Goal: Task Accomplishment & Management: Complete application form

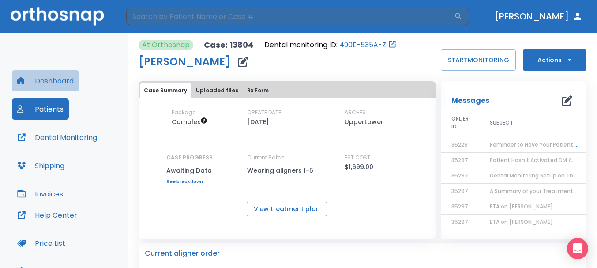
click at [56, 80] on button "Dashboard" at bounding box center [45, 80] width 67 height 21
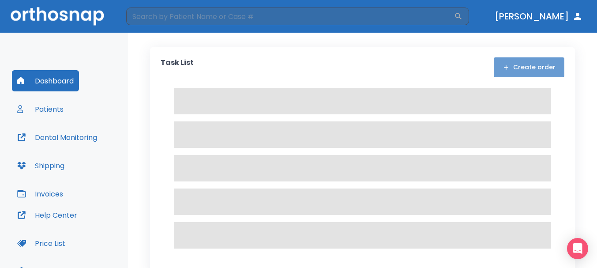
click at [536, 71] on button "Create order" at bounding box center [529, 67] width 71 height 20
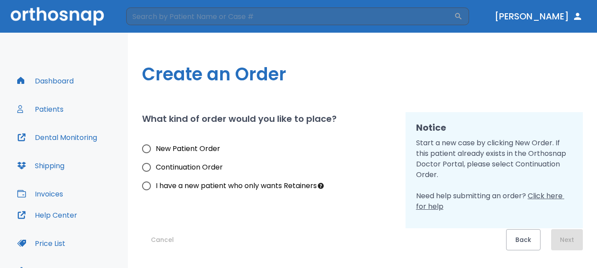
click at [158, 147] on span "New Patient Order" at bounding box center [188, 148] width 64 height 11
click at [156, 147] on input "New Patient Order" at bounding box center [146, 148] width 19 height 19
radio input "true"
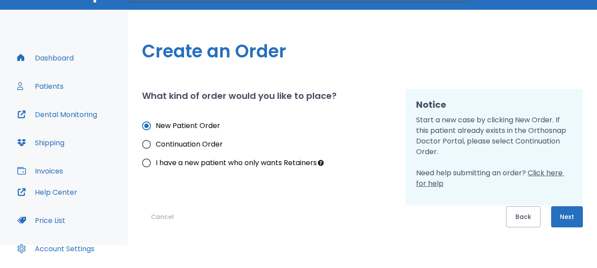
scroll to position [44, 0]
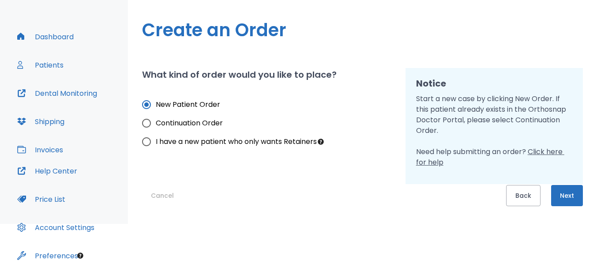
click at [574, 202] on button "Next" at bounding box center [567, 195] width 32 height 21
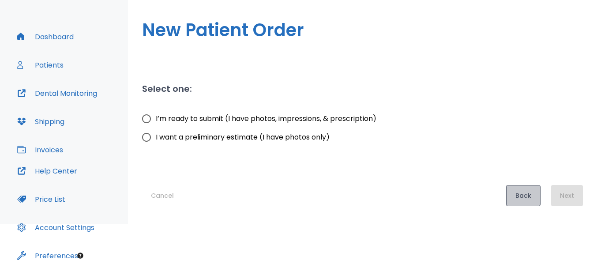
click at [526, 195] on button "Back" at bounding box center [523, 195] width 34 height 21
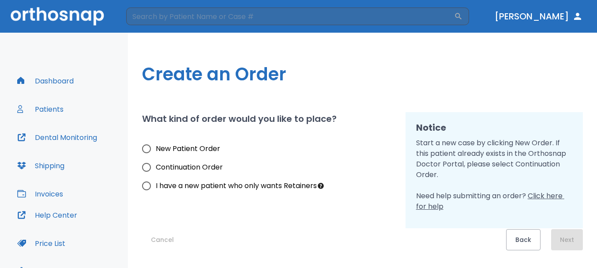
click at [86, 20] on img at bounding box center [58, 16] width 94 height 18
click at [56, 114] on button "Patients" at bounding box center [40, 108] width 57 height 21
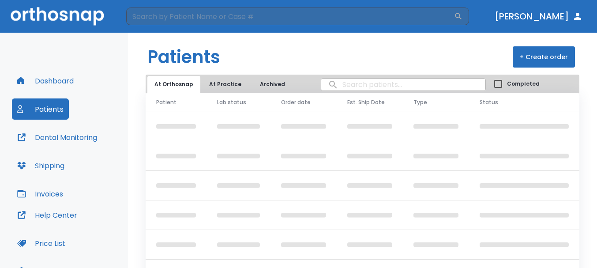
click at [53, 111] on button "Patients" at bounding box center [40, 108] width 57 height 21
click at [50, 83] on button "Dashboard" at bounding box center [45, 80] width 67 height 21
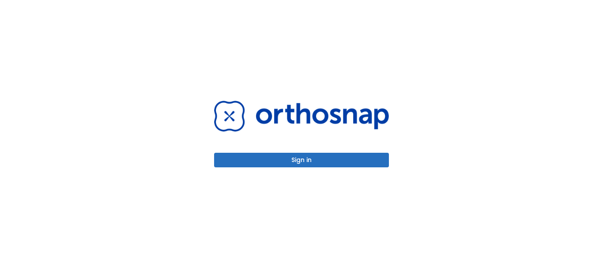
click at [314, 154] on button "Sign in" at bounding box center [301, 160] width 175 height 15
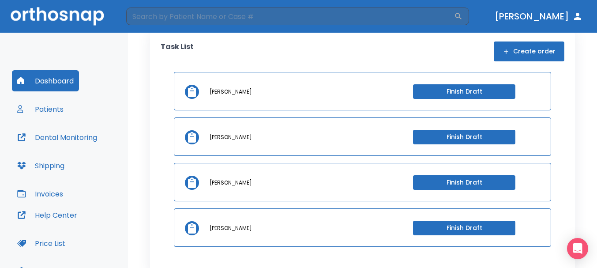
scroll to position [23, 0]
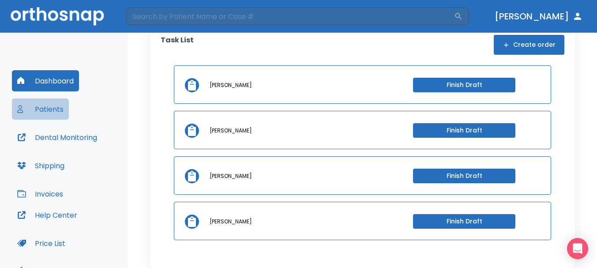
click at [61, 105] on button "Patients" at bounding box center [40, 108] width 57 height 21
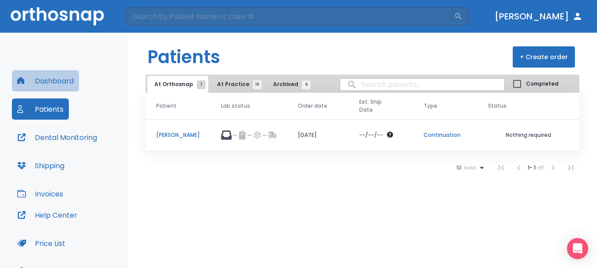
click at [65, 81] on button "Dashboard" at bounding box center [45, 80] width 67 height 21
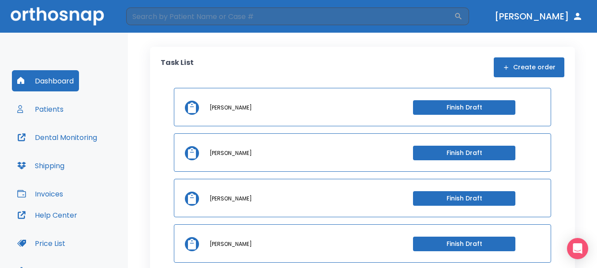
scroll to position [23, 0]
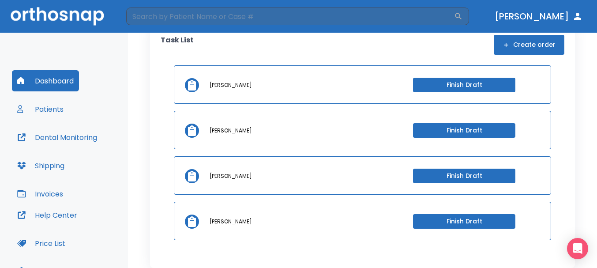
click at [451, 90] on button "Finish Draft" at bounding box center [464, 85] width 102 height 15
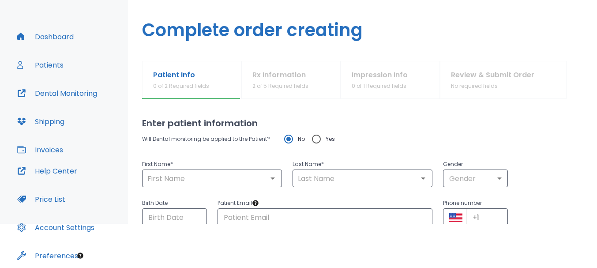
click at [56, 60] on button "Patients" at bounding box center [40, 64] width 57 height 21
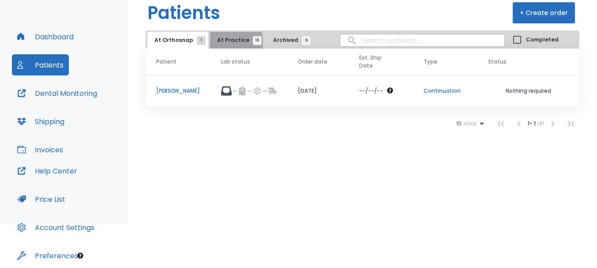
click at [220, 41] on span "At Practice 10" at bounding box center [237, 40] width 40 height 8
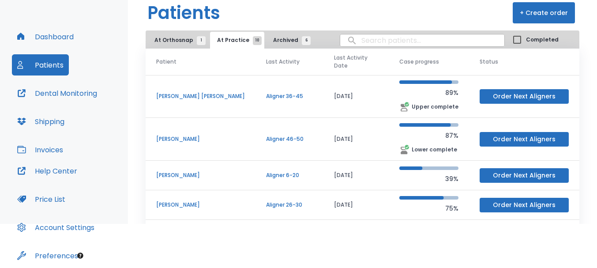
click at [181, 34] on button "At Orthosnap 1" at bounding box center [177, 40] width 61 height 17
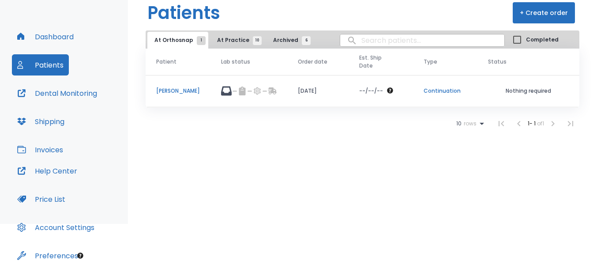
click at [64, 38] on button "Dashboard" at bounding box center [45, 36] width 67 height 21
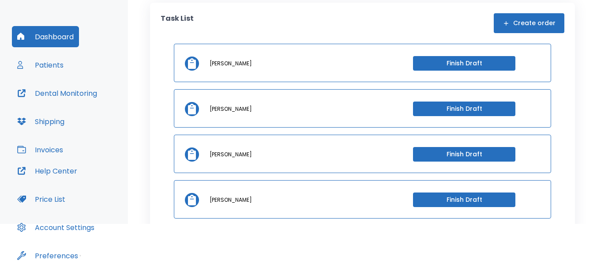
click at [417, 202] on button "Finish Draft" at bounding box center [464, 199] width 102 height 15
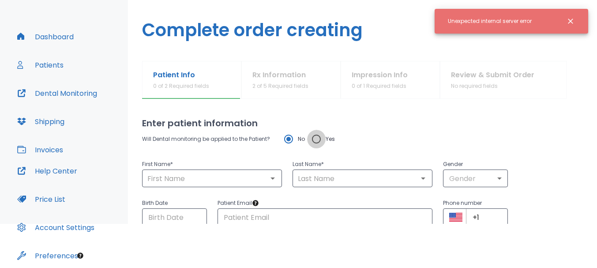
click at [321, 138] on input "Yes" at bounding box center [316, 139] width 19 height 19
radio input "true"
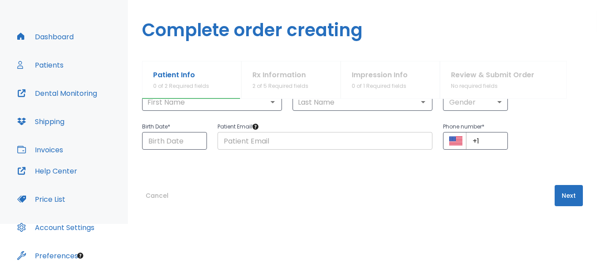
scroll to position [32, 0]
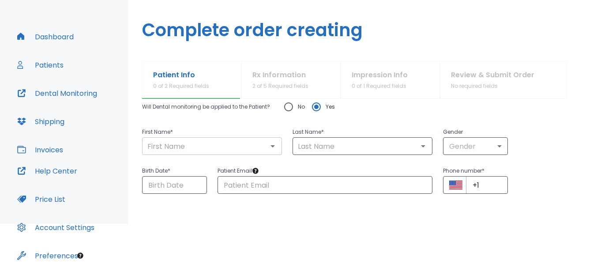
click at [219, 153] on div "​" at bounding box center [212, 146] width 140 height 18
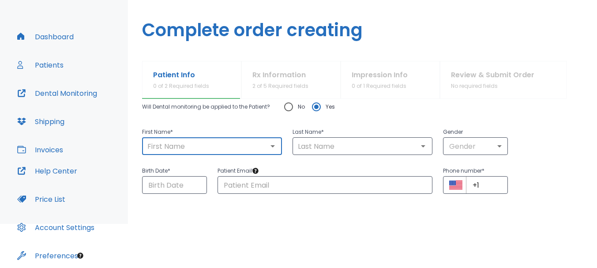
click at [59, 193] on button "Price List" at bounding box center [41, 198] width 59 height 21
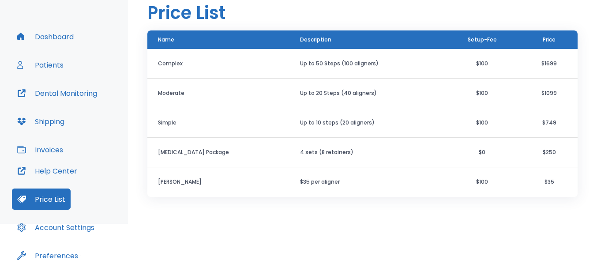
click at [53, 64] on button "Patients" at bounding box center [40, 64] width 57 height 21
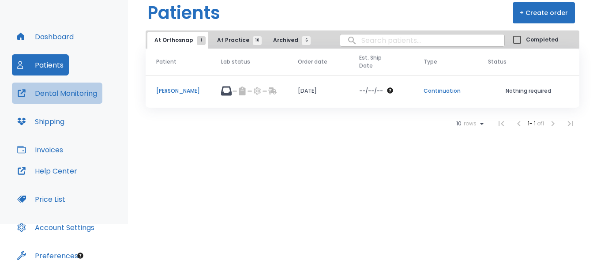
click at [31, 91] on button "Dental Monitoring" at bounding box center [57, 93] width 90 height 21
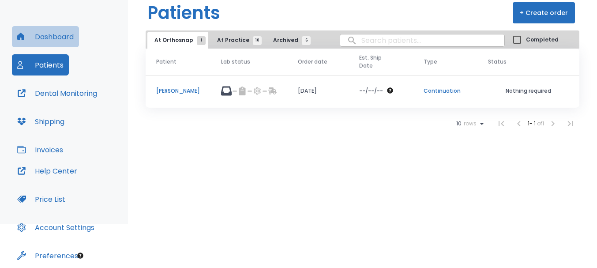
click at [51, 35] on button "Dashboard" at bounding box center [45, 36] width 67 height 21
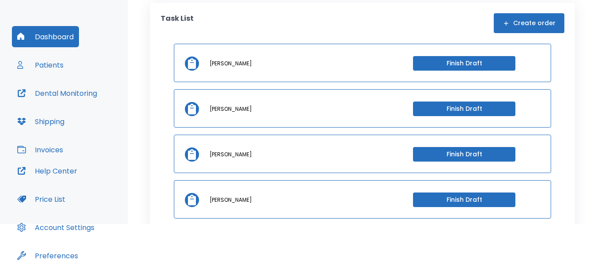
click at [447, 69] on button "Finish Draft" at bounding box center [464, 63] width 102 height 15
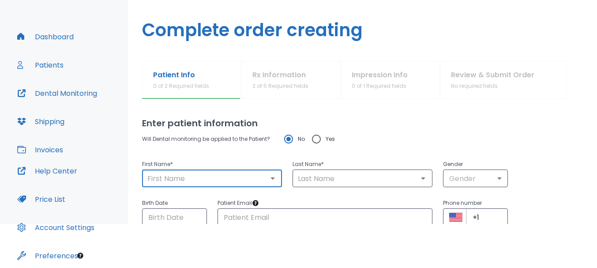
click at [222, 185] on div "​" at bounding box center [212, 178] width 140 height 18
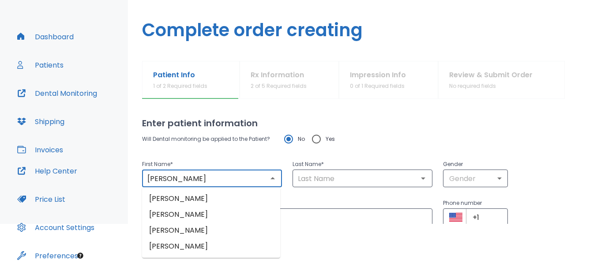
click at [248, 197] on li "[PERSON_NAME]" at bounding box center [211, 199] width 138 height 16
type input "[PERSON_NAME]"
type input "laisola"
type input "0"
type input "[DATE]"
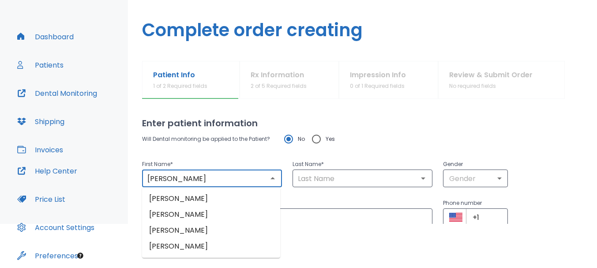
type input "[EMAIL_ADDRESS][DOMAIN_NAME]"
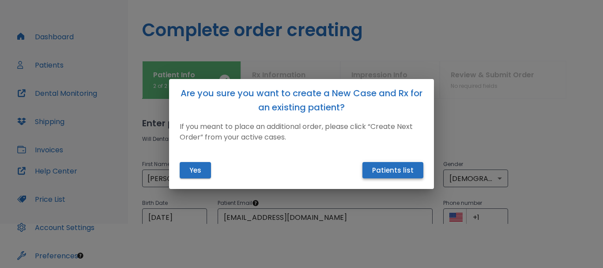
click at [413, 172] on button "Patients list" at bounding box center [392, 170] width 61 height 16
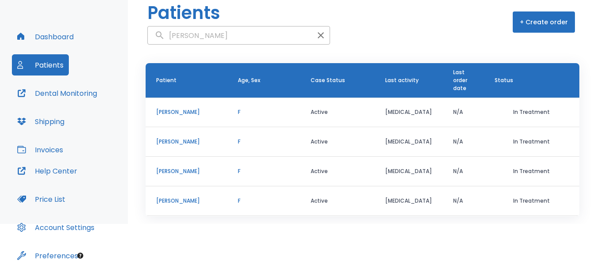
click at [210, 110] on p "[PERSON_NAME]" at bounding box center [186, 112] width 60 height 8
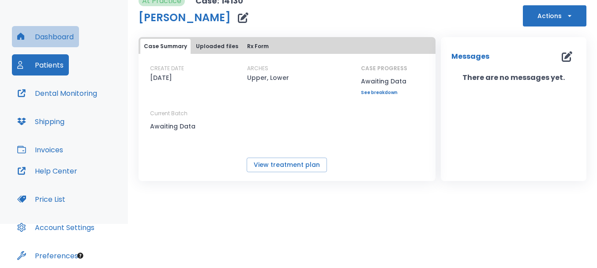
click at [54, 41] on button "Dashboard" at bounding box center [45, 36] width 67 height 21
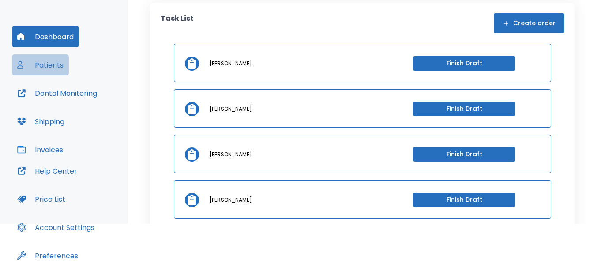
click at [48, 63] on button "Patients" at bounding box center [40, 64] width 57 height 21
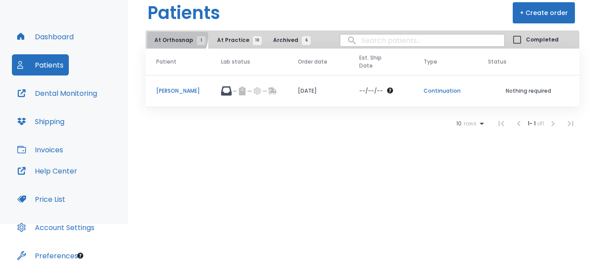
click at [173, 36] on button "At Orthosnap 1" at bounding box center [177, 40] width 61 height 17
click at [217, 38] on span "At Practice 10" at bounding box center [237, 40] width 40 height 8
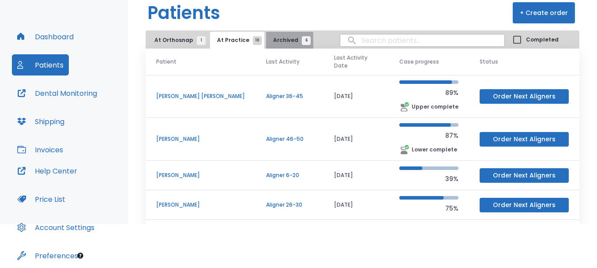
click at [266, 42] on button "Archived 6" at bounding box center [289, 40] width 47 height 17
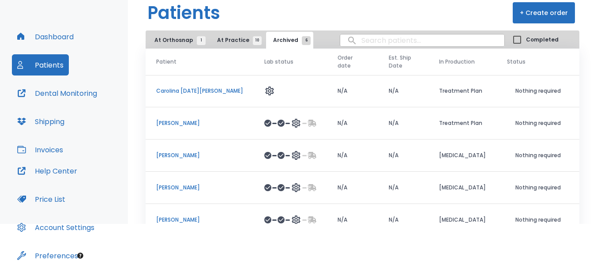
click at [43, 38] on button "Dashboard" at bounding box center [45, 36] width 67 height 21
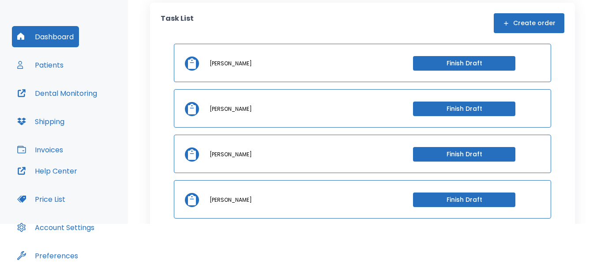
click at [238, 67] on p "[PERSON_NAME]" at bounding box center [231, 64] width 42 height 8
click at [460, 68] on button "Finish Draft" at bounding box center [464, 63] width 102 height 15
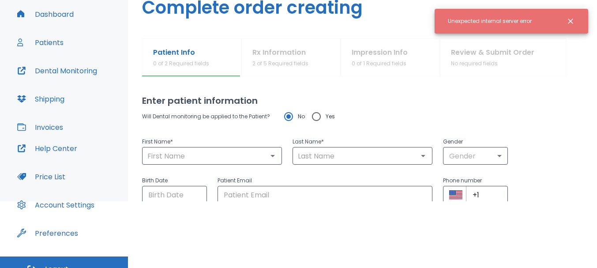
scroll to position [79, 0]
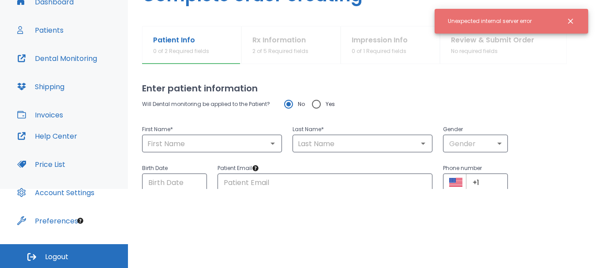
click at [319, 107] on input "Yes" at bounding box center [316, 104] width 19 height 19
radio input "true"
click at [234, 147] on input "text" at bounding box center [212, 143] width 135 height 12
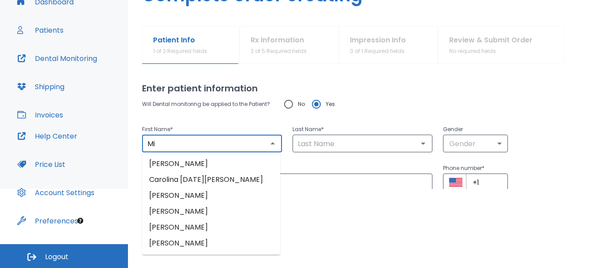
click at [202, 194] on li "[PERSON_NAME]" at bounding box center [211, 196] width 138 height 16
type input "[PERSON_NAME]"
type input "laisola"
type input "0"
type input "[DATE]"
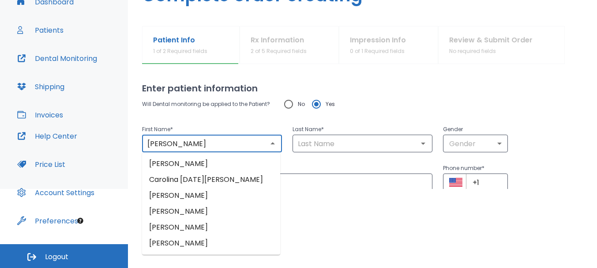
type input "[EMAIL_ADDRESS][DOMAIN_NAME]"
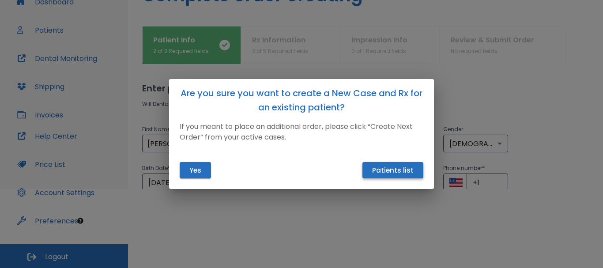
click at [395, 169] on button "Patients list" at bounding box center [392, 170] width 61 height 16
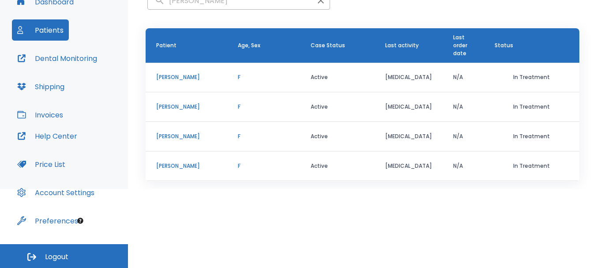
click at [512, 76] on p "In Treatment" at bounding box center [532, 77] width 74 height 8
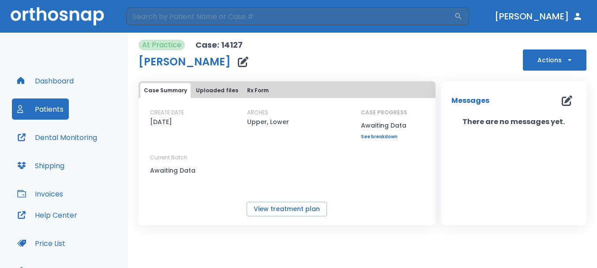
click at [541, 66] on button "Actions" at bounding box center [555, 59] width 64 height 21
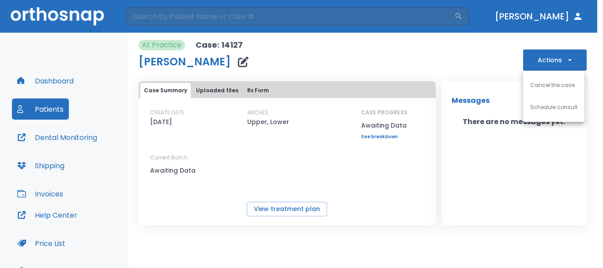
click at [539, 81] on li "Cancel the case" at bounding box center [553, 85] width 61 height 22
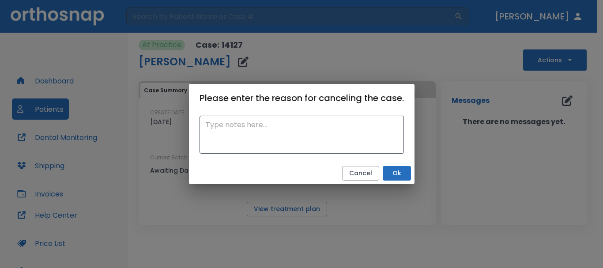
click at [391, 171] on button "Ok" at bounding box center [397, 173] width 28 height 15
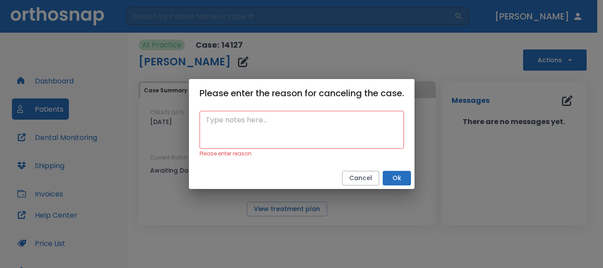
click at [351, 135] on textarea at bounding box center [302, 130] width 192 height 30
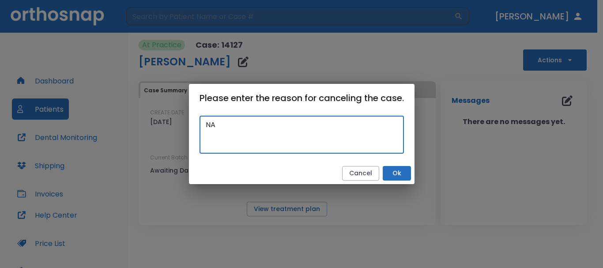
type textarea "NA"
click at [406, 177] on button "Ok" at bounding box center [397, 173] width 28 height 15
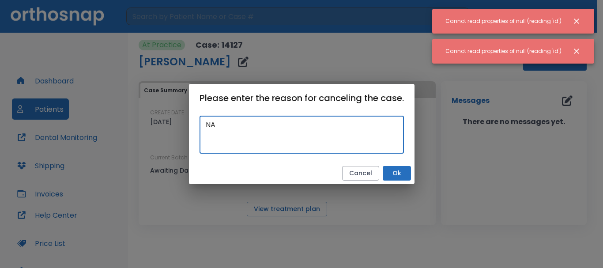
drag, startPoint x: 220, startPoint y: 124, endPoint x: 147, endPoint y: 135, distance: 74.1
click at [124, 124] on div "Please enter the reason for canceling the case. NA x ​ Cancel Ok" at bounding box center [301, 134] width 603 height 268
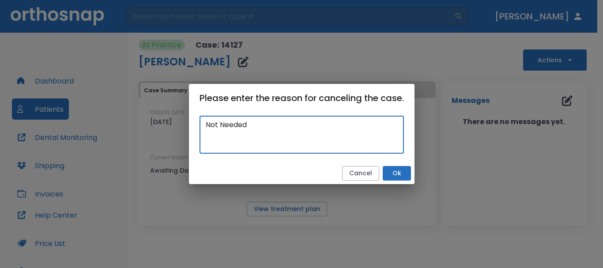
type textarea "Not Needed"
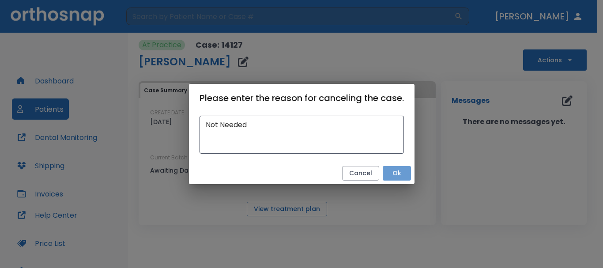
click at [397, 173] on button "Ok" at bounding box center [397, 173] width 28 height 15
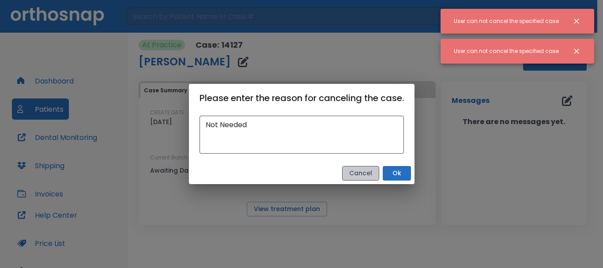
click at [372, 175] on button "Cancel" at bounding box center [360, 173] width 37 height 15
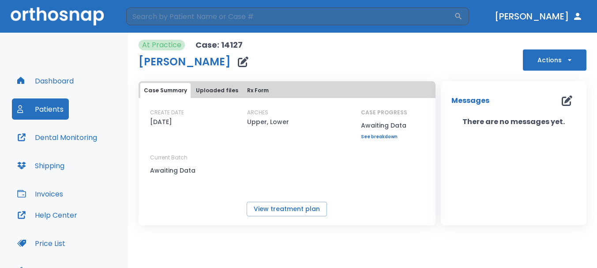
click at [569, 58] on icon "button" at bounding box center [569, 60] width 9 height 9
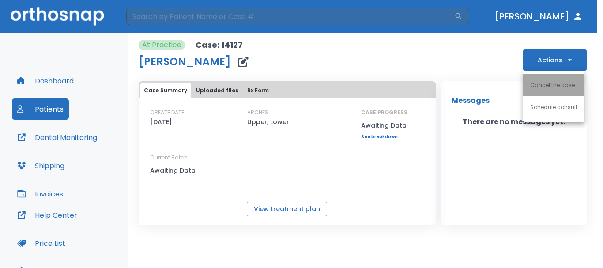
click at [548, 82] on p "Cancel the case" at bounding box center [552, 85] width 45 height 8
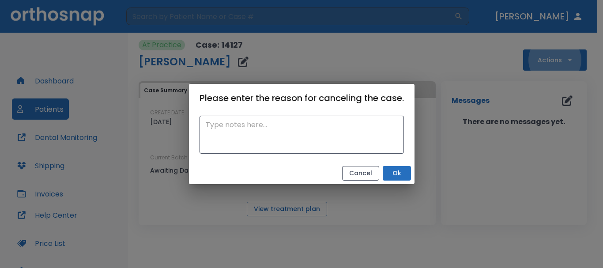
click at [371, 168] on button "Cancel" at bounding box center [360, 173] width 37 height 15
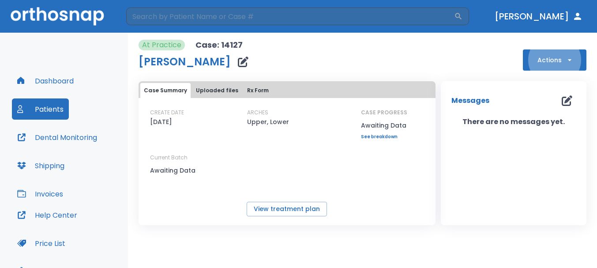
click at [572, 56] on icon "button" at bounding box center [569, 60] width 9 height 9
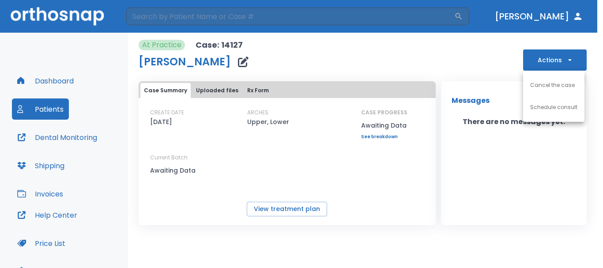
click at [552, 89] on li "Cancel the case" at bounding box center [553, 85] width 61 height 22
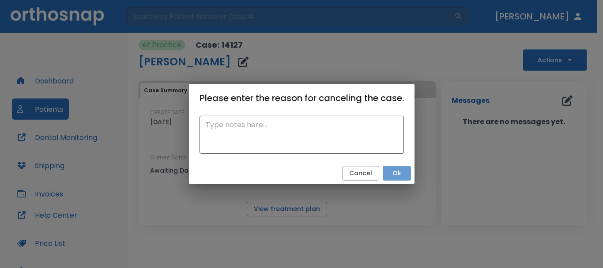
click at [391, 177] on button "Ok" at bounding box center [397, 173] width 28 height 15
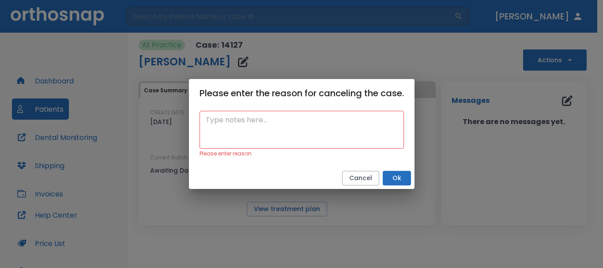
click at [332, 130] on textarea at bounding box center [302, 130] width 192 height 30
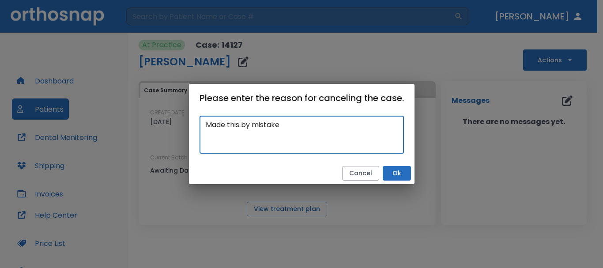
type textarea "Made this by mistake"
click at [393, 169] on button "Ok" at bounding box center [397, 173] width 28 height 15
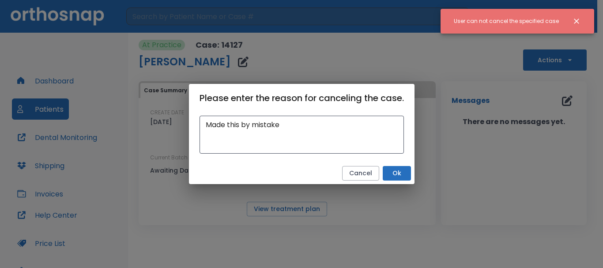
click at [393, 169] on button "Ok" at bounding box center [397, 173] width 28 height 15
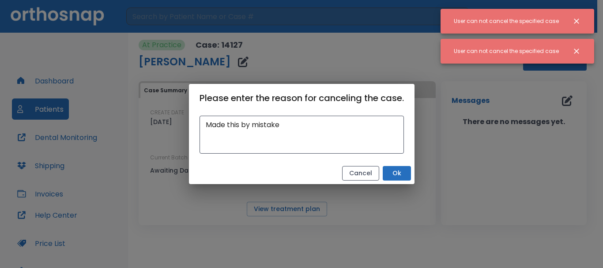
click at [366, 173] on button "Cancel" at bounding box center [360, 173] width 37 height 15
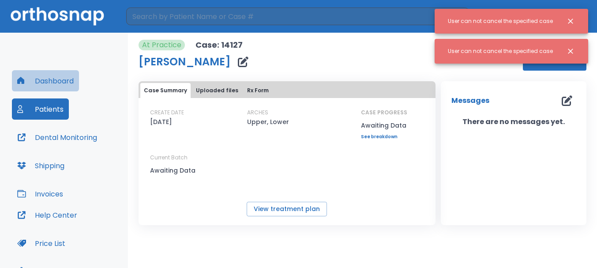
click at [66, 83] on button "Dashboard" at bounding box center [45, 80] width 67 height 21
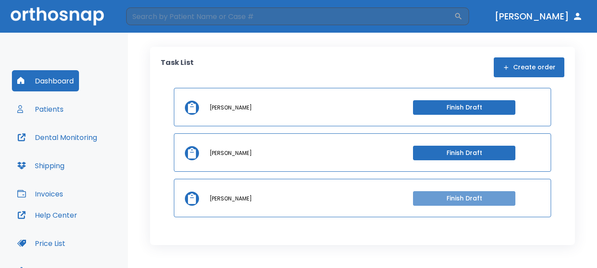
click at [424, 205] on button "Finish Draft" at bounding box center [464, 198] width 102 height 15
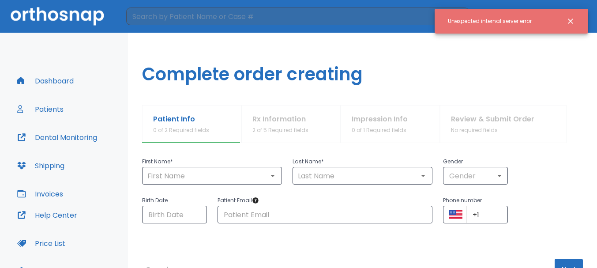
scroll to position [32, 0]
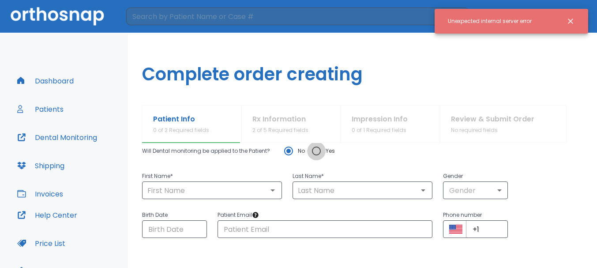
click at [317, 153] on input "Yes" at bounding box center [316, 151] width 19 height 19
radio input "true"
click at [248, 193] on input "text" at bounding box center [212, 190] width 135 height 12
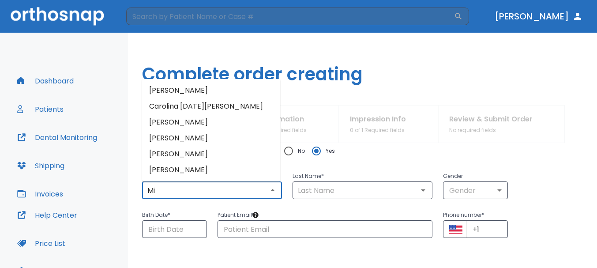
click at [204, 140] on li "[PERSON_NAME]" at bounding box center [211, 138] width 138 height 16
type input "[PERSON_NAME]"
type input "laisola"
type input "0"
type input "[DATE]"
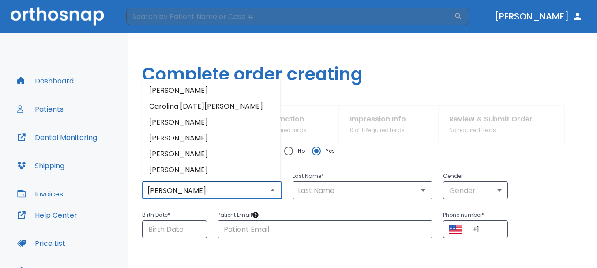
type input "[EMAIL_ADDRESS][DOMAIN_NAME]"
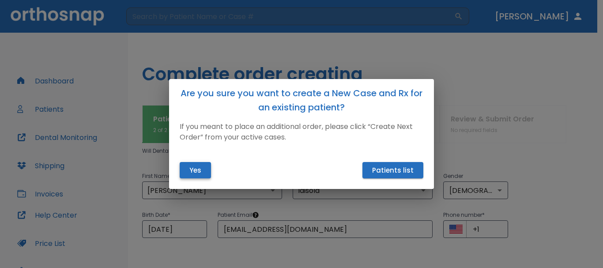
click at [203, 166] on button "Yes" at bounding box center [195, 170] width 31 height 16
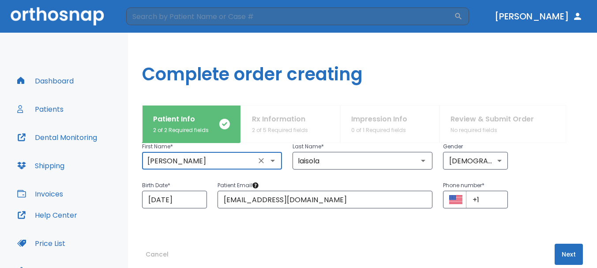
scroll to position [76, 0]
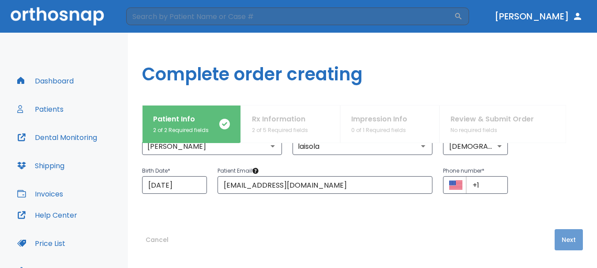
click at [569, 244] on button "Next" at bounding box center [569, 239] width 28 height 21
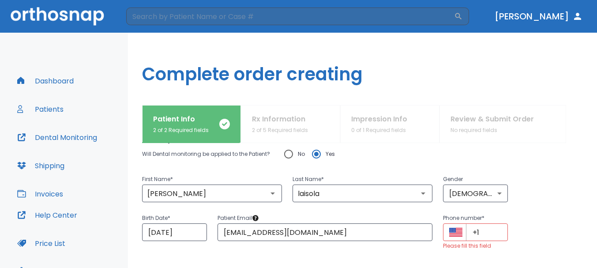
scroll to position [44, 0]
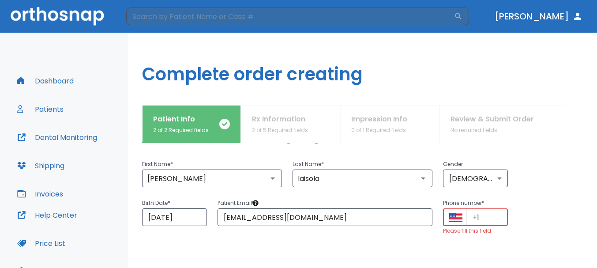
click at [492, 214] on input "+1" at bounding box center [487, 217] width 42 height 18
click at [477, 217] on input "+1" at bounding box center [487, 217] width 42 height 18
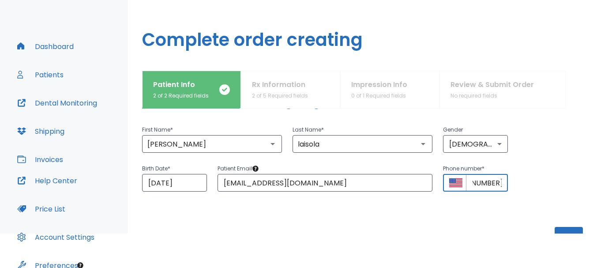
scroll to position [79, 0]
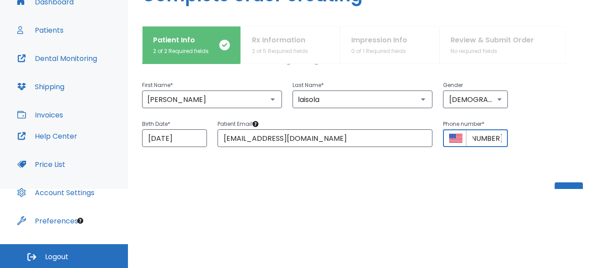
type input "[PHONE_NUMBER]"
click at [566, 186] on button "Next" at bounding box center [569, 192] width 28 height 21
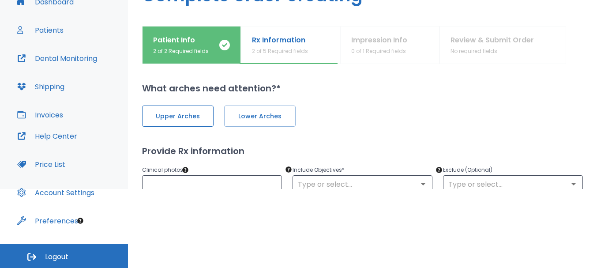
click at [173, 122] on button "Upper Arches" at bounding box center [177, 115] width 71 height 21
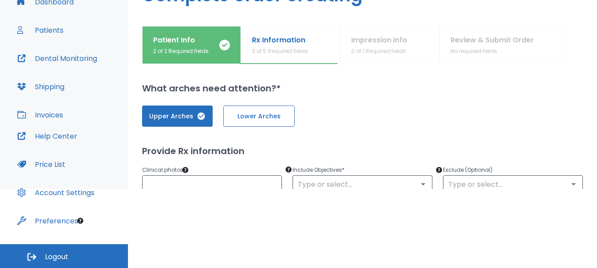
click at [245, 122] on button "Lower Arches" at bounding box center [258, 115] width 71 height 21
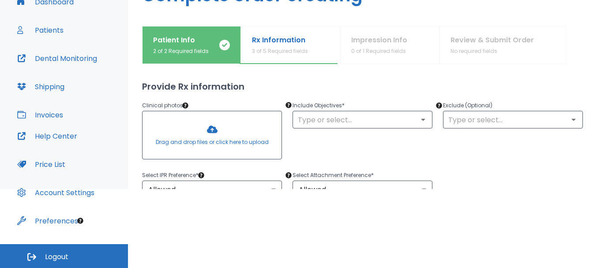
scroll to position [44, 0]
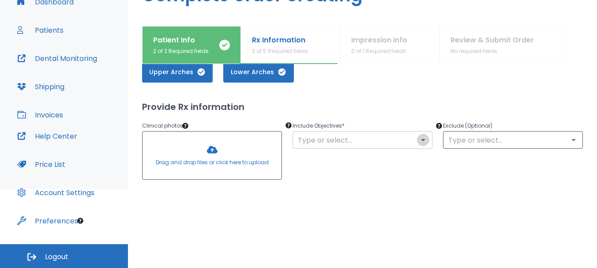
click at [418, 142] on icon "Open" at bounding box center [423, 140] width 11 height 11
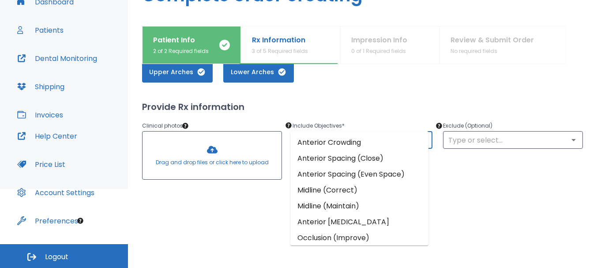
scroll to position [88, 0]
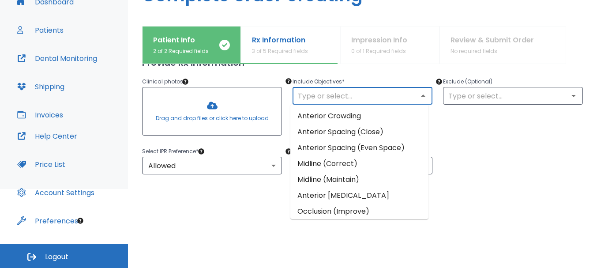
click at [368, 116] on li "Anterior Crowding" at bounding box center [359, 116] width 138 height 16
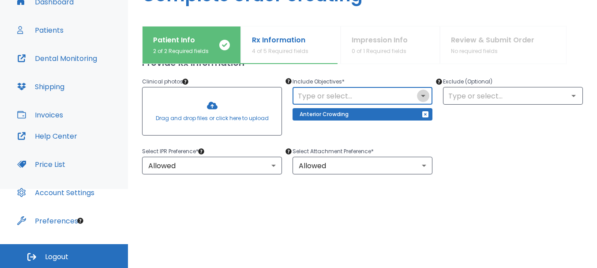
click at [418, 98] on icon "Open" at bounding box center [423, 95] width 11 height 11
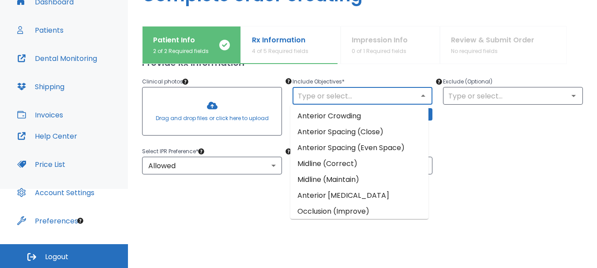
click at [319, 163] on li "Midline (Correct)" at bounding box center [359, 164] width 138 height 16
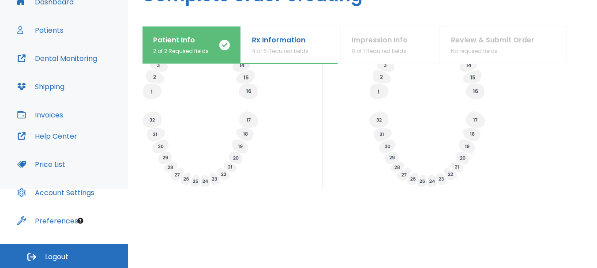
scroll to position [386, 0]
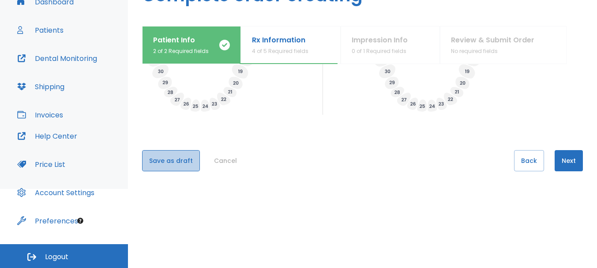
click at [176, 160] on button "Save as draft" at bounding box center [171, 160] width 58 height 21
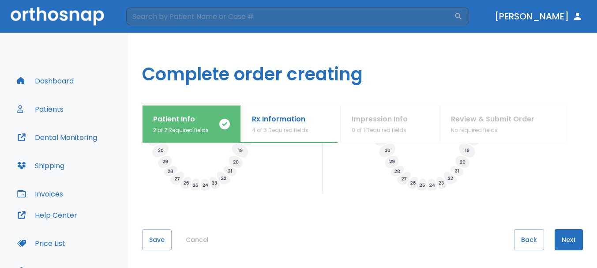
click at [567, 238] on button "Next" at bounding box center [569, 239] width 28 height 21
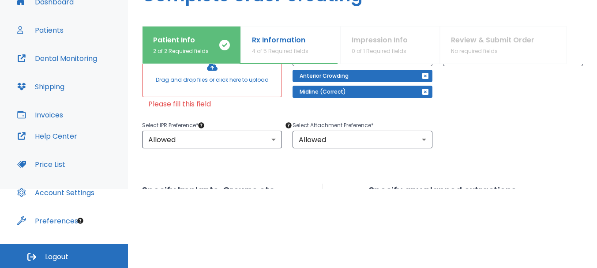
scroll to position [90, 0]
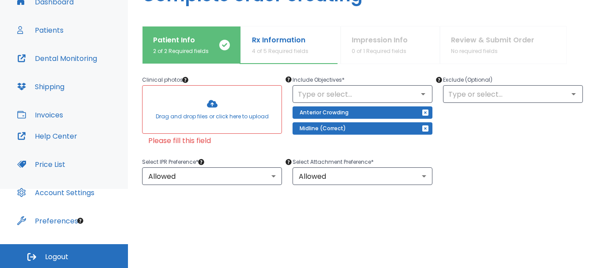
click at [213, 106] on div at bounding box center [212, 110] width 139 height 48
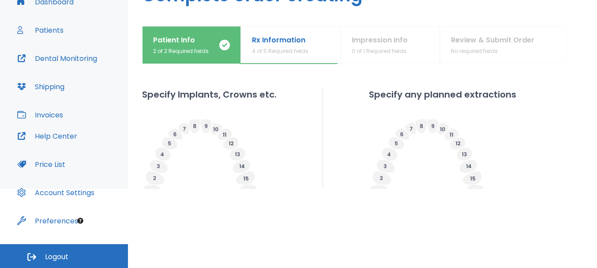
scroll to position [398, 0]
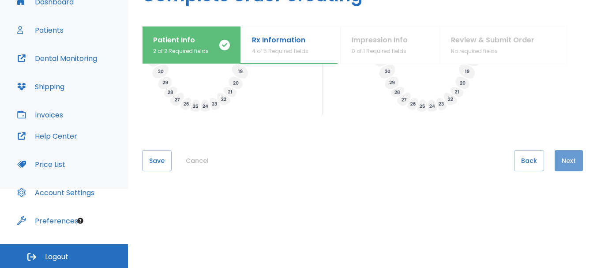
click at [562, 161] on button "Next" at bounding box center [569, 160] width 28 height 21
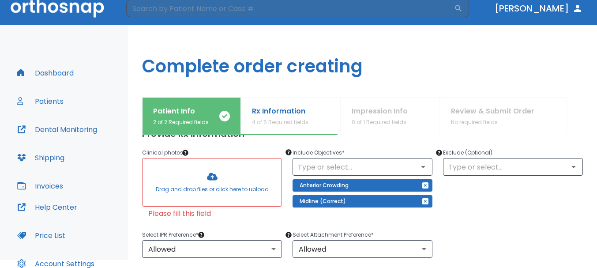
scroll to position [0, 0]
